Goal: Find contact information: Find contact information

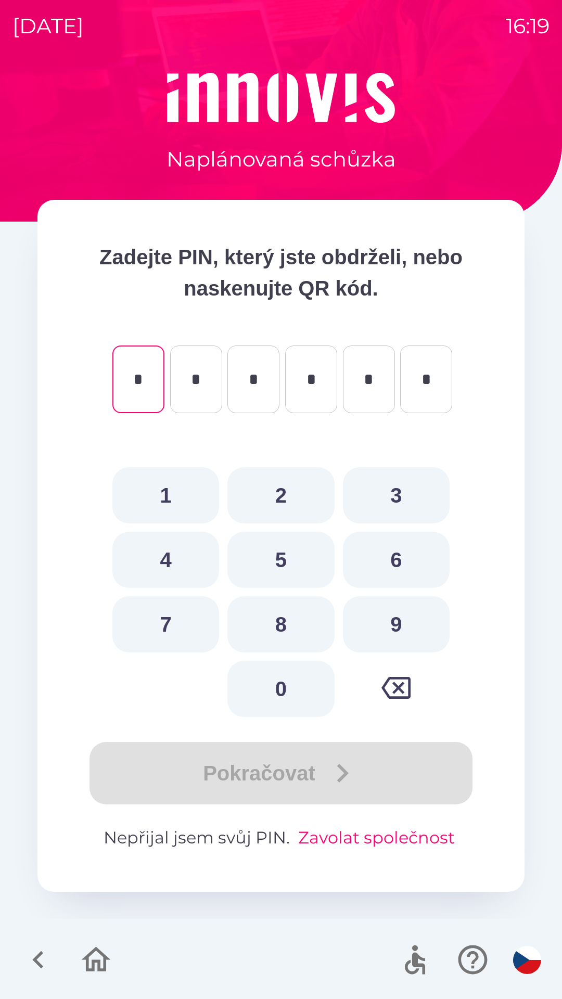
click at [335, 828] on button "Zavolat společnost" at bounding box center [376, 837] width 165 height 25
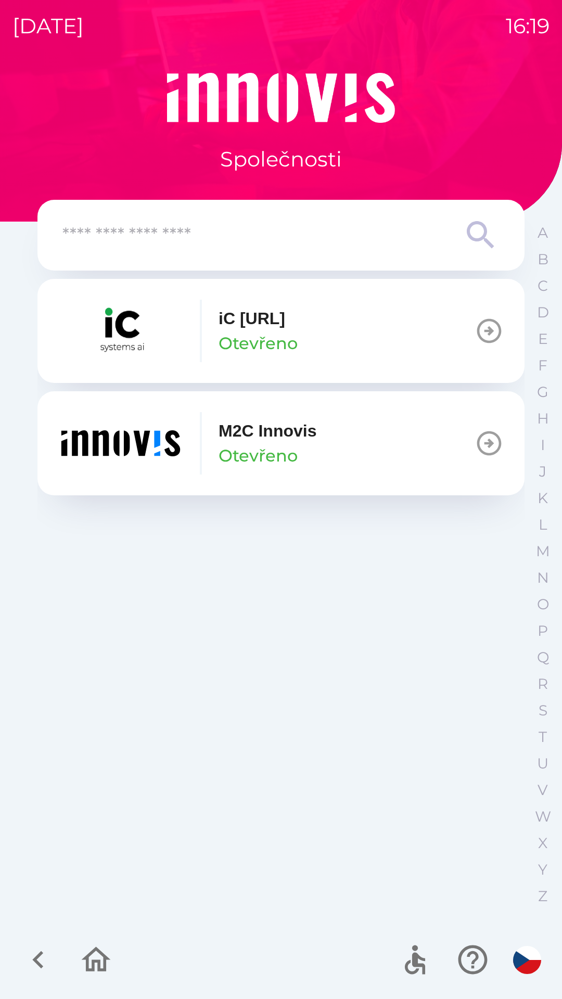
click at [161, 454] on img "button" at bounding box center [120, 443] width 125 height 62
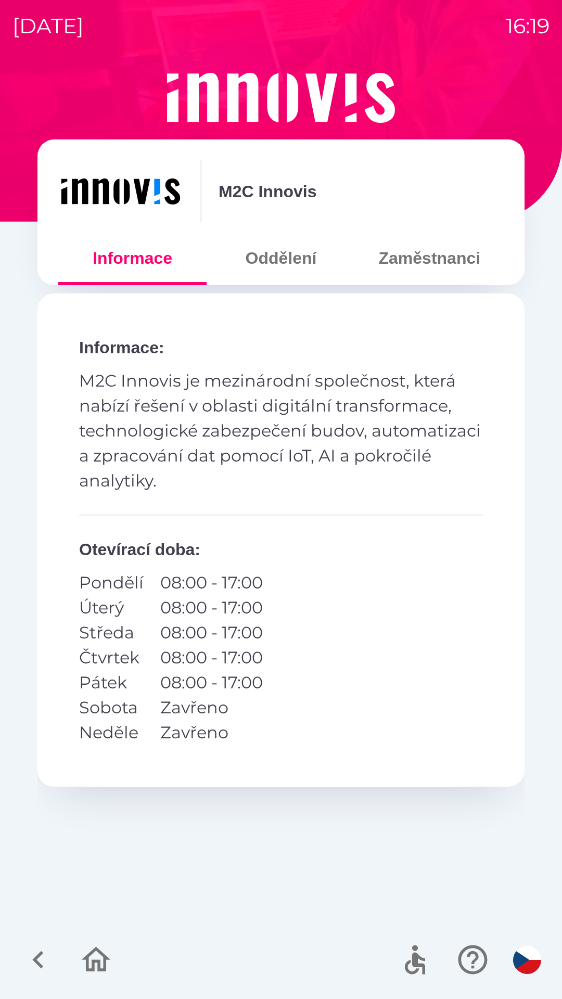
click at [401, 242] on button "Zaměstnanci" at bounding box center [429, 257] width 148 height 37
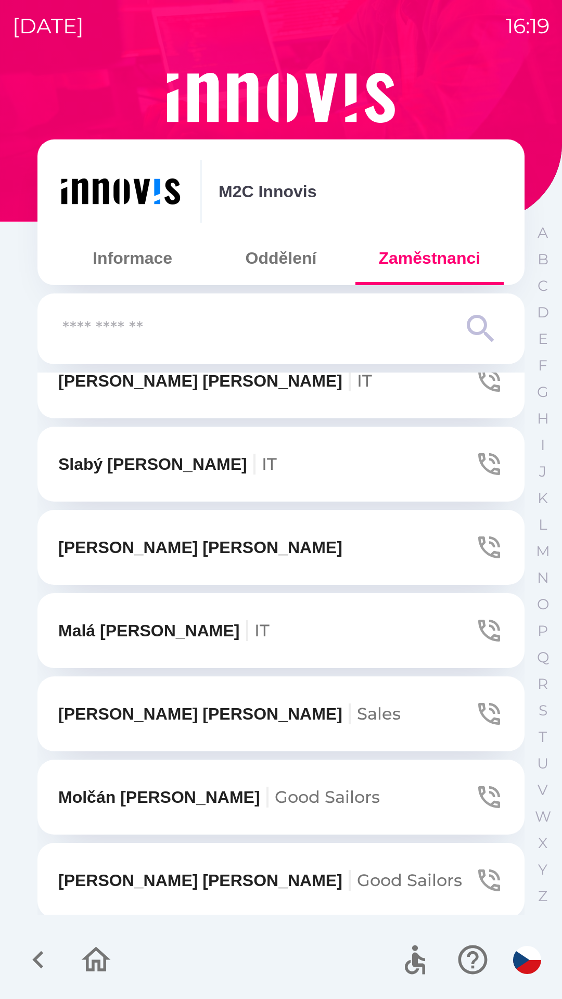
scroll to position [1697, 0]
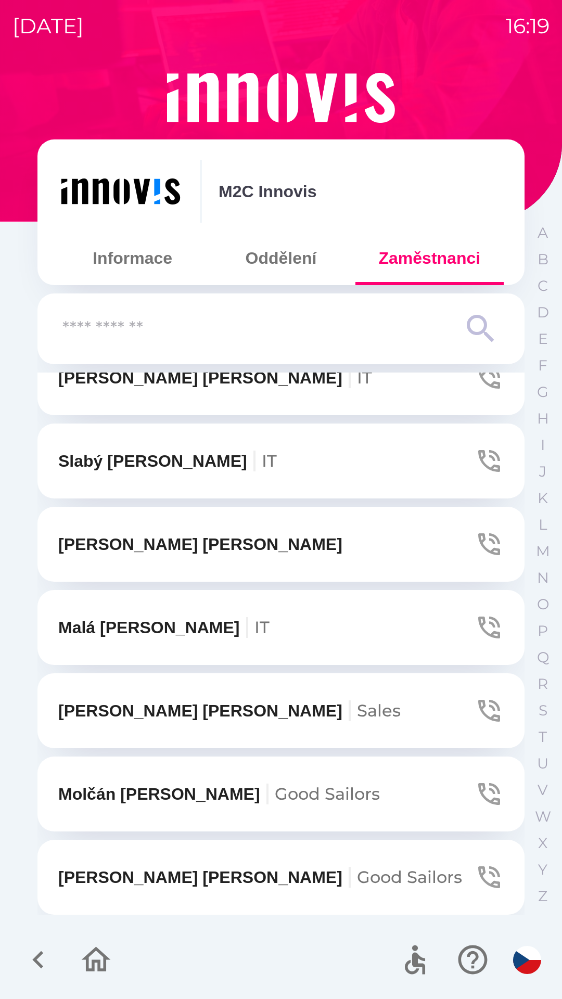
click at [484, 646] on button "Malá [PERSON_NAME] IT" at bounding box center [280, 627] width 487 height 75
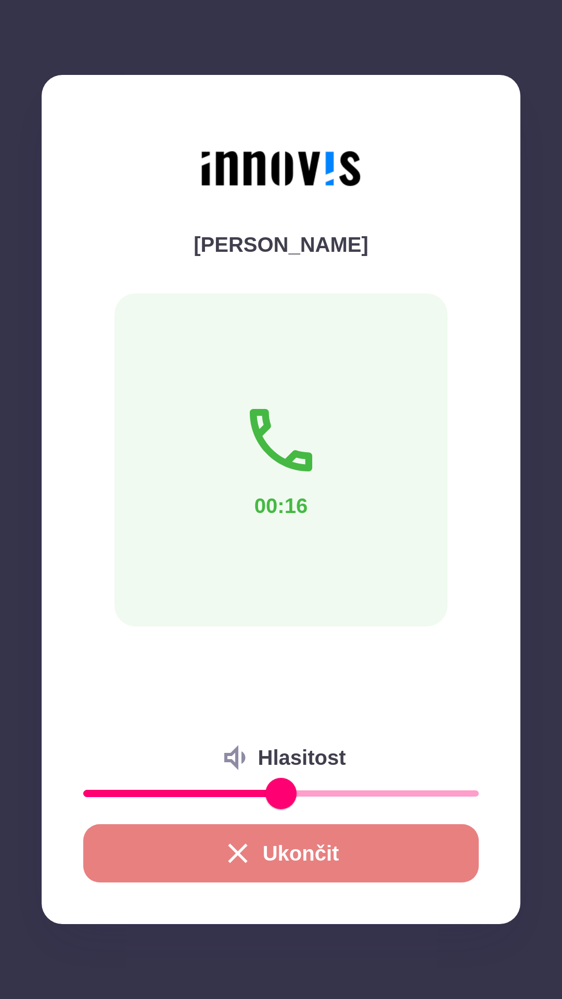
click at [254, 858] on button "Ukončit" at bounding box center [280, 853] width 395 height 58
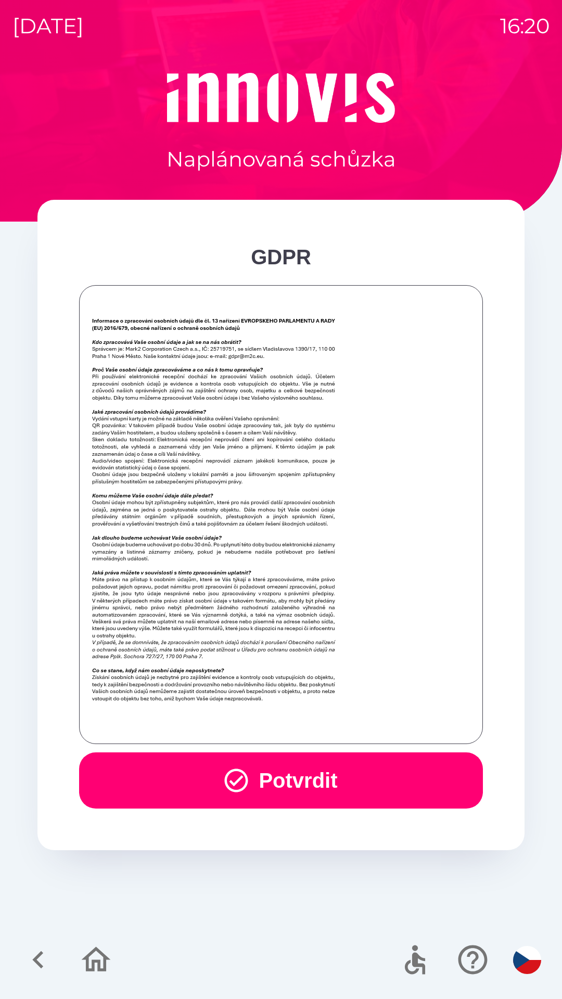
click at [225, 786] on icon "button" at bounding box center [236, 780] width 23 height 23
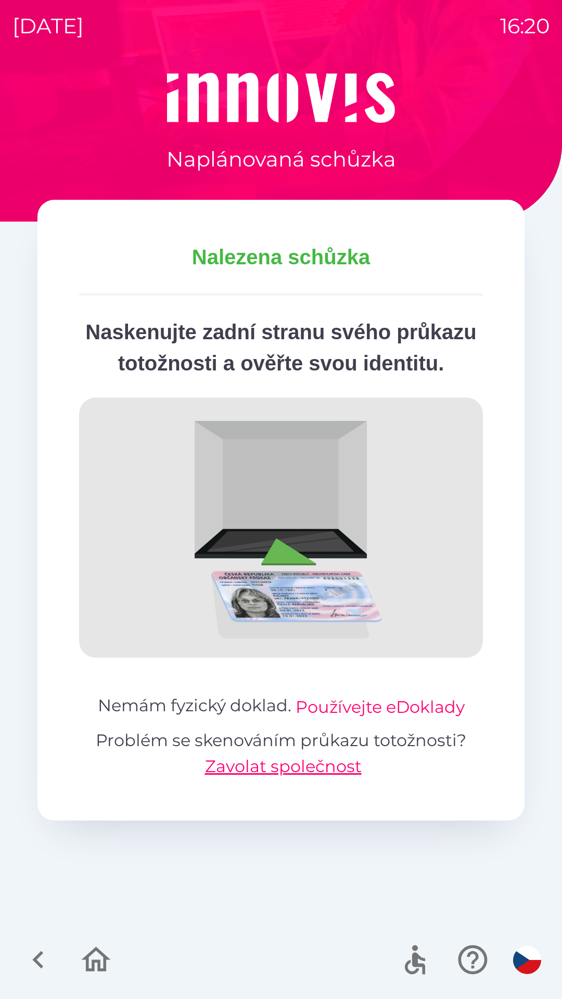
click at [392, 720] on button "Používejte eDoklady" at bounding box center [380, 707] width 169 height 25
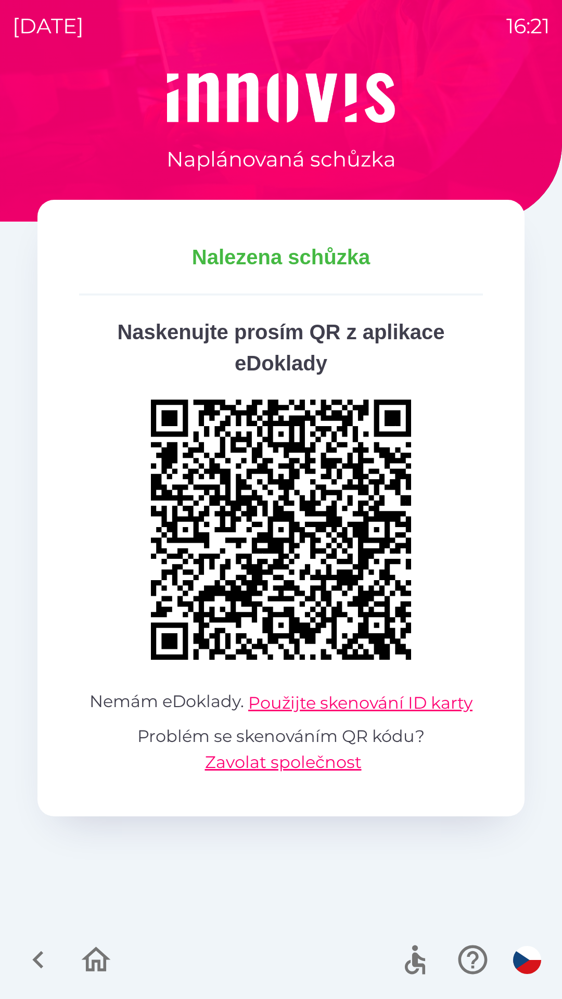
click at [84, 961] on icon "button" at bounding box center [96, 959] width 35 height 35
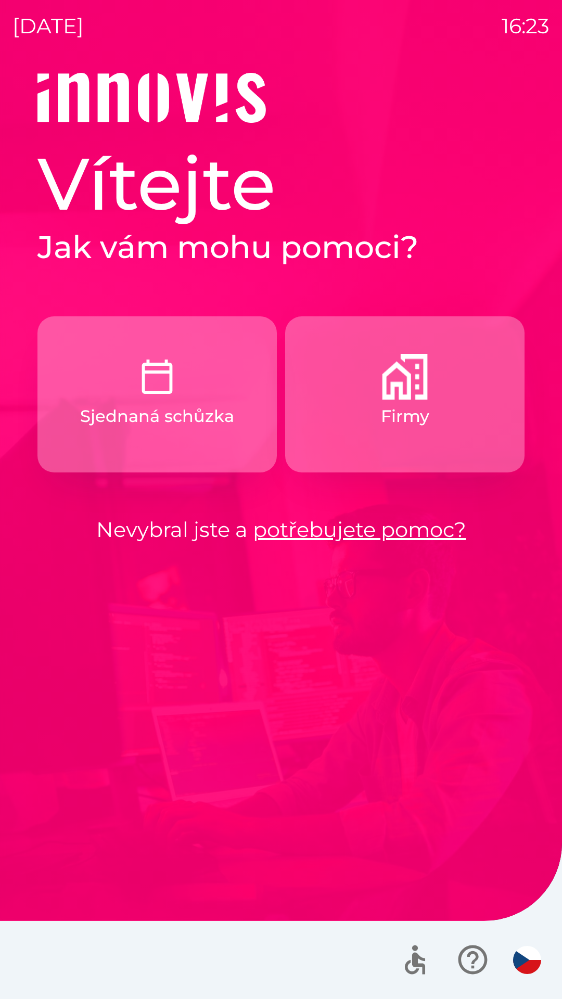
click at [201, 380] on button "Sjednaná schůzka" at bounding box center [156, 394] width 239 height 156
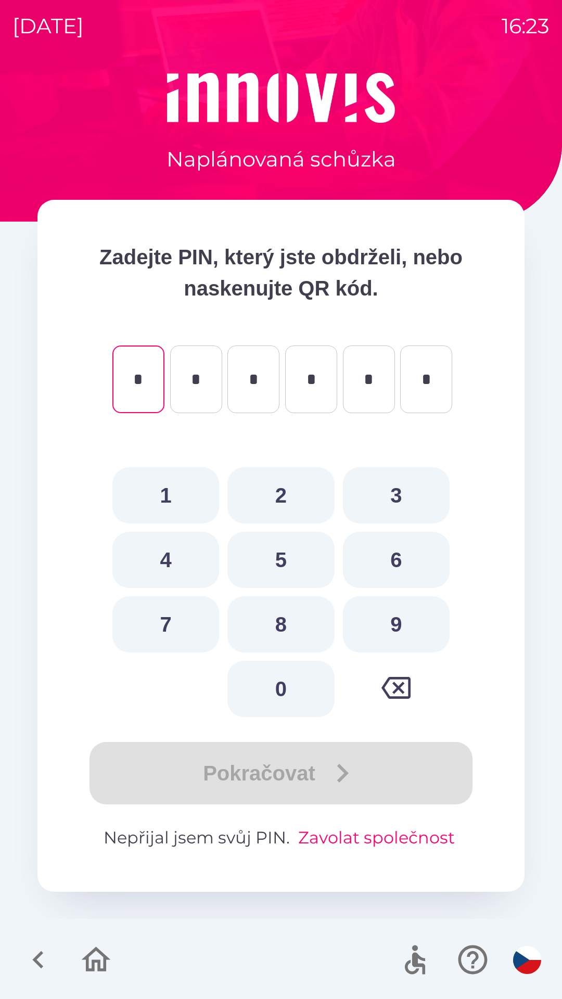
click at [372, 838] on button "Zavolat společnost" at bounding box center [376, 837] width 165 height 25
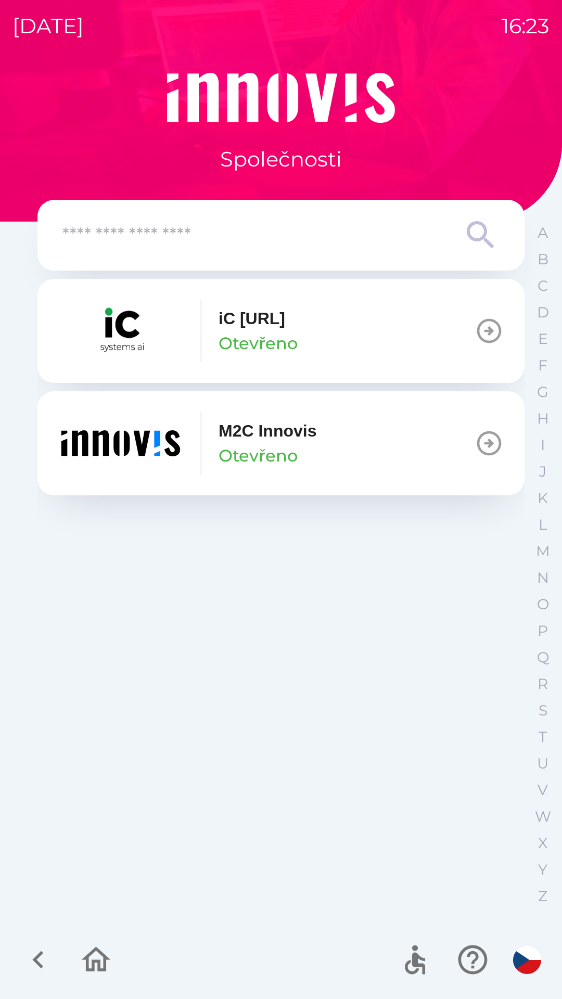
click at [297, 447] on p "Otevřeno" at bounding box center [258, 455] width 79 height 25
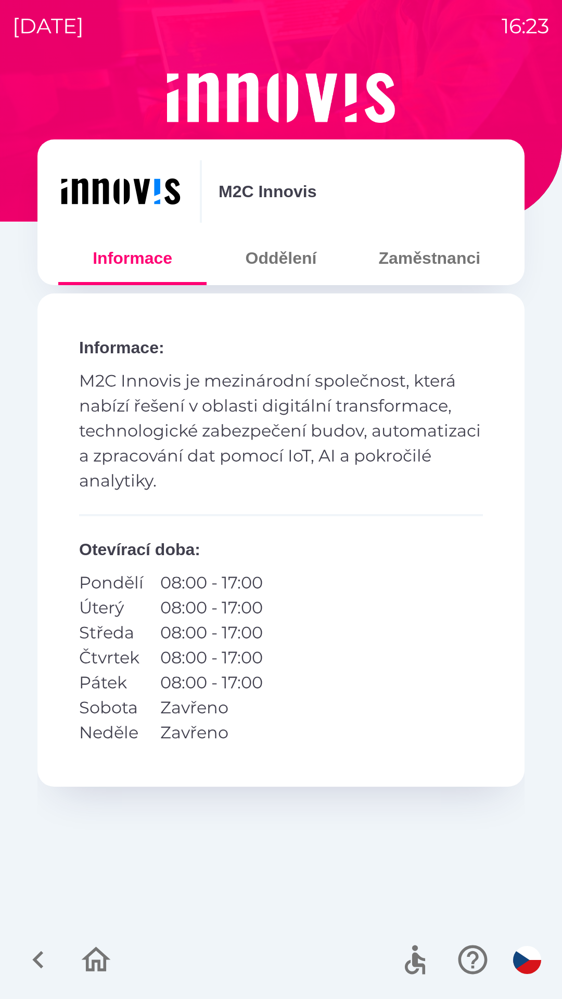
click at [434, 263] on button "Zaměstnanci" at bounding box center [429, 257] width 148 height 37
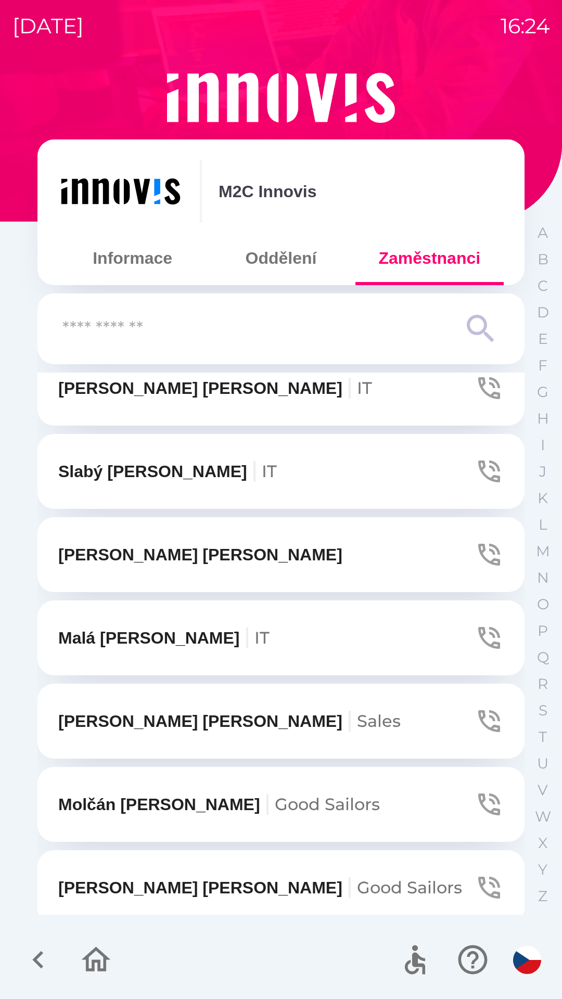
scroll to position [1697, 0]
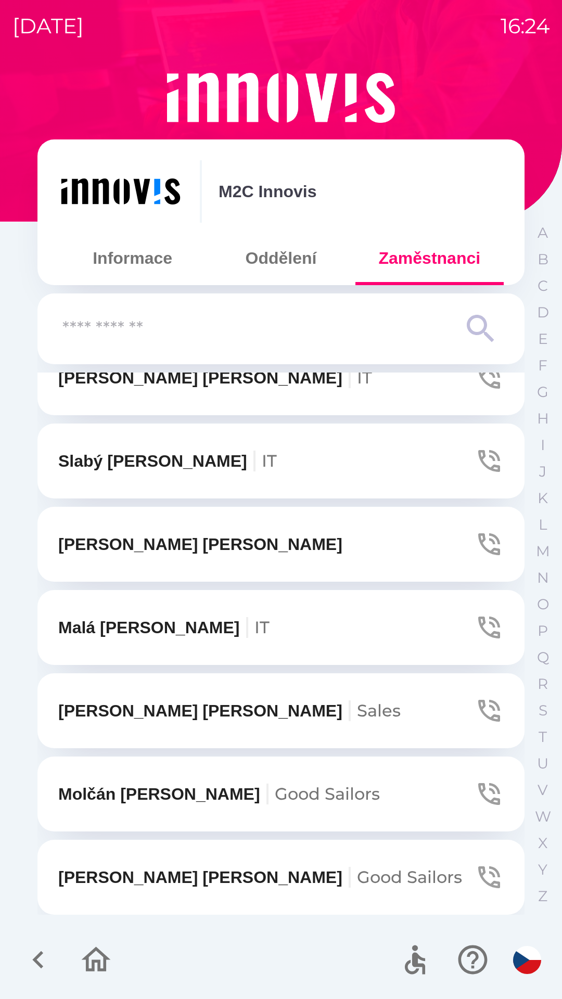
click at [250, 608] on button "Malá [PERSON_NAME] IT" at bounding box center [280, 627] width 487 height 75
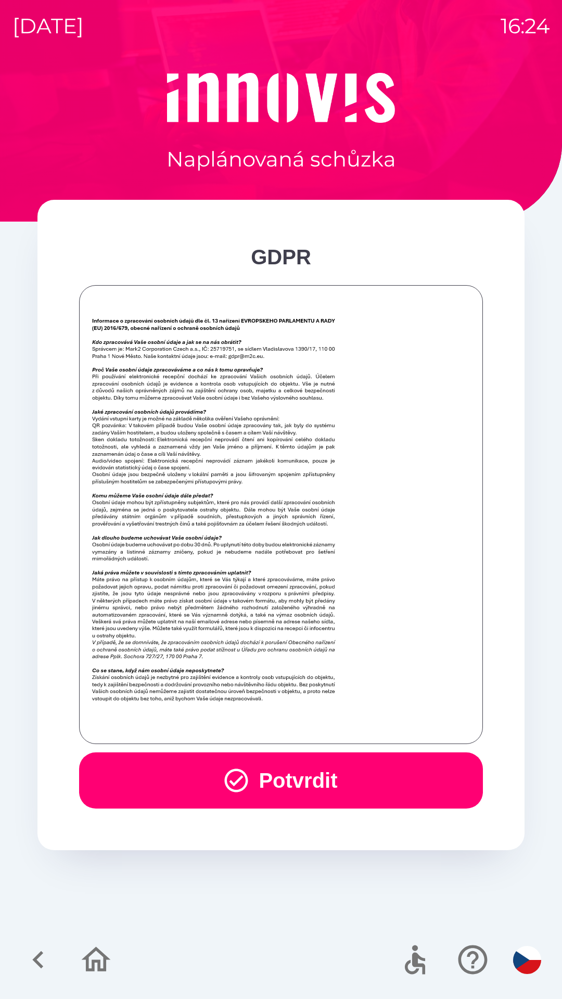
click at [305, 778] on button "Potvrdit" at bounding box center [281, 780] width 404 height 56
